Goal: Check status

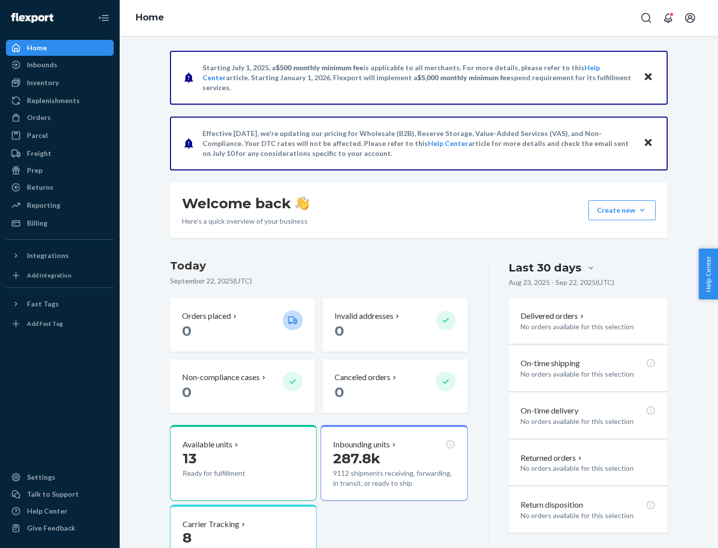
click at [642, 210] on button "Create new Create new inbound Create new order Create new product" at bounding box center [621, 210] width 67 height 20
click at [41, 65] on div "Inbounds" at bounding box center [42, 65] width 30 height 10
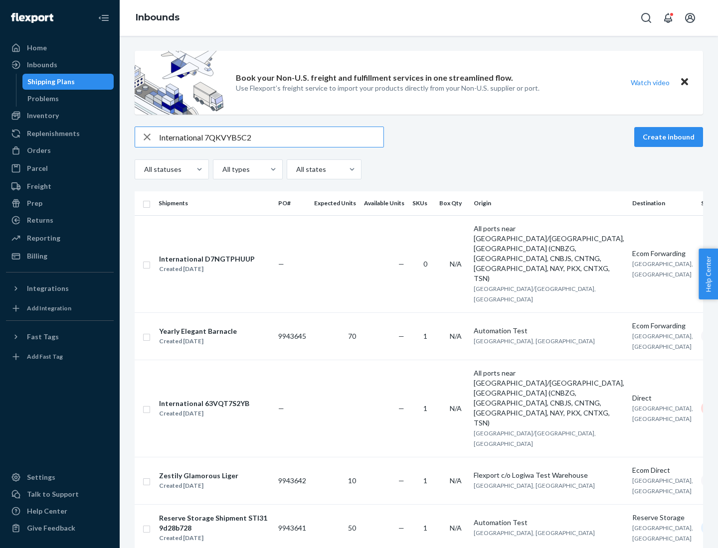
type input "International 7QKVYB5C29"
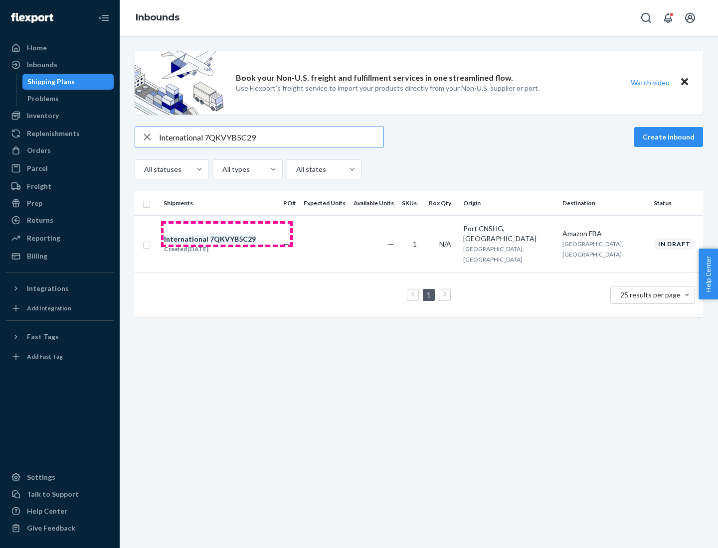
click at [227, 244] on div "Created [DATE]" at bounding box center [210, 249] width 92 height 10
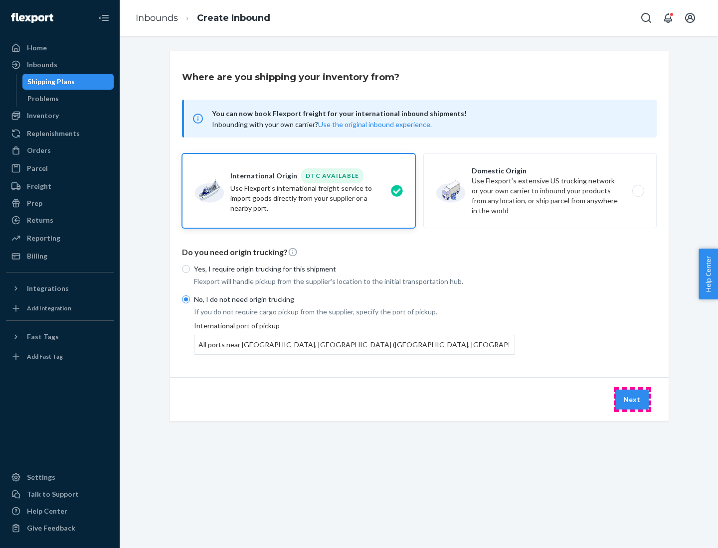
click at [632, 399] on button "Next" at bounding box center [632, 400] width 34 height 20
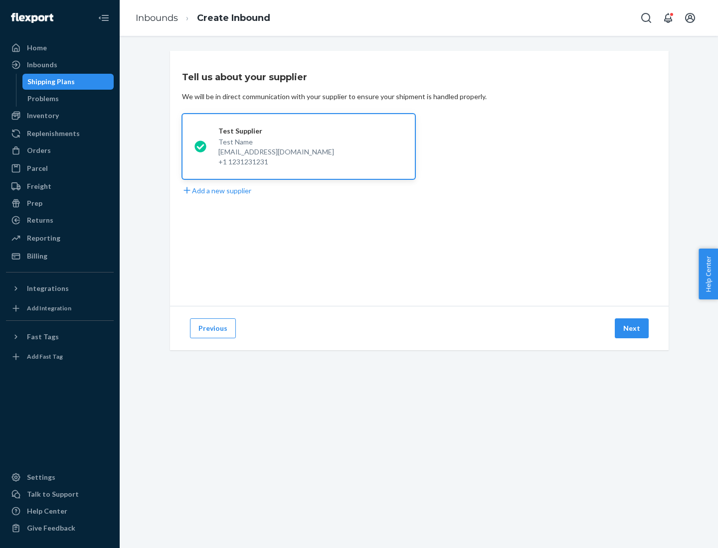
click at [632, 329] on button "Next" at bounding box center [632, 329] width 34 height 20
